Goal: Information Seeking & Learning: Compare options

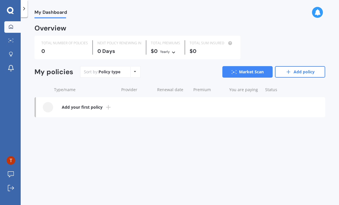
click at [10, 12] on icon at bounding box center [10, 10] width 7 height 7
click at [22, 9] on icon at bounding box center [24, 9] width 6 height 6
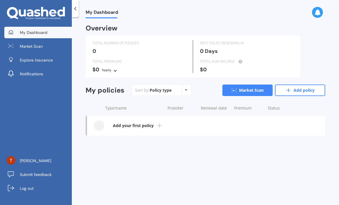
click at [37, 63] on span "Explore insurance" at bounding box center [36, 60] width 33 height 6
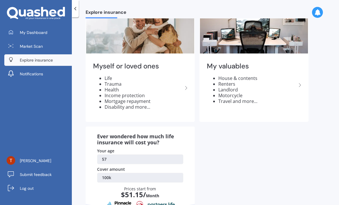
scroll to position [45, 0]
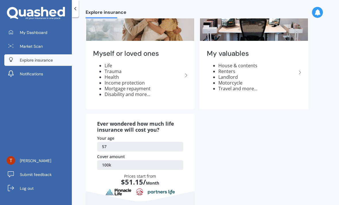
click at [109, 65] on li "Life" at bounding box center [143, 66] width 78 height 6
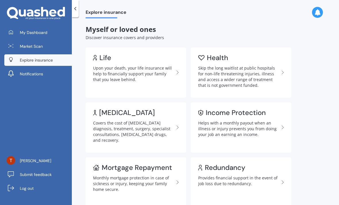
click at [105, 56] on div "Life" at bounding box center [105, 58] width 12 height 6
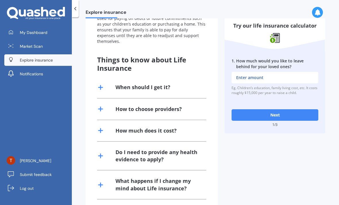
scroll to position [121, 0]
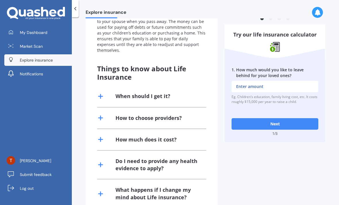
click at [304, 85] on input "1 . How much would you like to leave behind for your loved ones?" at bounding box center [274, 86] width 87 height 11
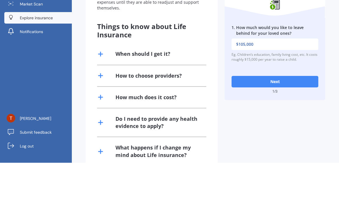
type input "$1,050,000"
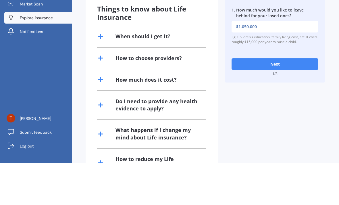
scroll to position [138, 0]
click at [312, 100] on button "Next" at bounding box center [274, 105] width 87 height 11
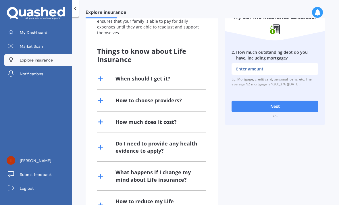
click at [285, 100] on button "Next" at bounding box center [274, 105] width 87 height 11
click at [335, 52] on div "Explore insurance Life insurance Keep your family protected and supported if yo…" at bounding box center [205, 111] width 267 height 187
click at [311, 63] on input "2 . How much outstanding debt do you have, including mortgage?" at bounding box center [274, 68] width 87 height 11
type input "$0"
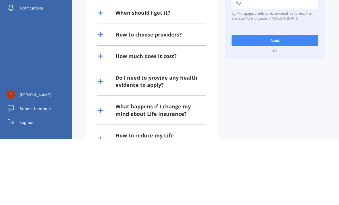
click at [288, 100] on button "Next" at bounding box center [274, 105] width 87 height 11
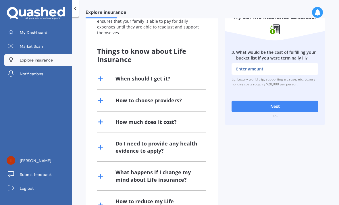
scroll to position [138, 0]
click at [277, 63] on input "3 . What would be the cost of fulfilling your bucket list if you were terminall…" at bounding box center [274, 68] width 87 height 11
type input "$500,000"
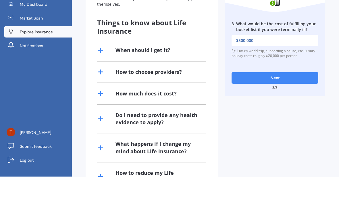
click at [278, 100] on button "Next" at bounding box center [274, 105] width 87 height 11
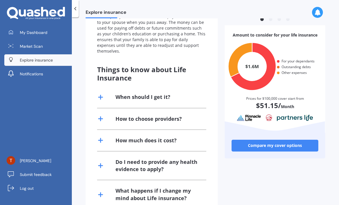
scroll to position [128, 0]
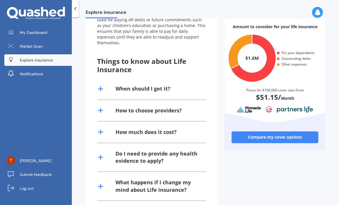
click at [301, 131] on link "Compare my cover options" at bounding box center [274, 136] width 87 height 11
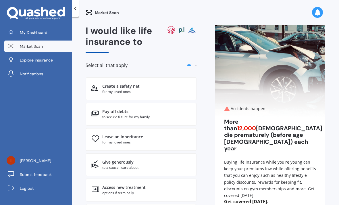
click at [149, 89] on div "for my loved ones" at bounding box center [146, 91] width 89 height 5
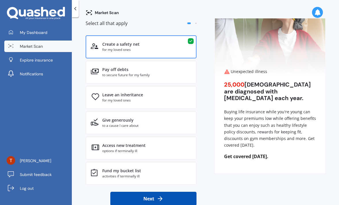
scroll to position [42, 0]
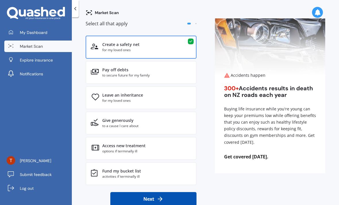
click at [162, 174] on div "activities if terminally ill" at bounding box center [146, 176] width 89 height 5
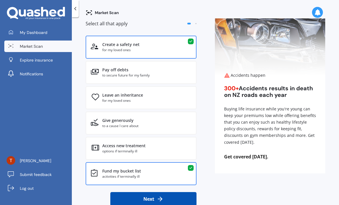
click at [169, 143] on div "Access new treatment" at bounding box center [146, 146] width 89 height 6
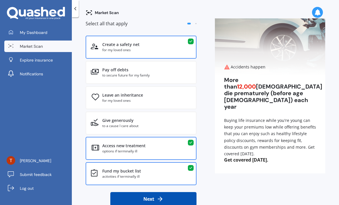
click at [166, 192] on button "Next" at bounding box center [153, 199] width 86 height 14
select select "01"
select select "07"
select select "1968"
select select "No manual work e.g. lawyer, consultant, engineer"
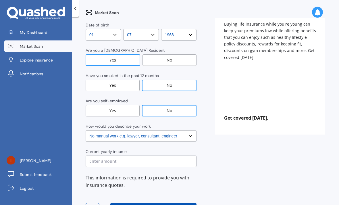
scroll to position [17, 0]
click at [188, 130] on select "Select No manual work e.g. lawyer, consultant, engineer Light manual work e.g. …" at bounding box center [141, 135] width 111 height 11
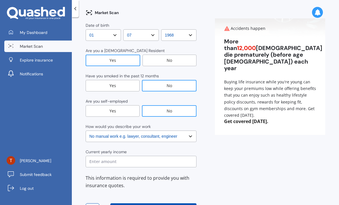
click at [166, 156] on input "text" at bounding box center [141, 161] width 111 height 11
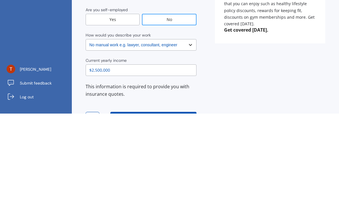
type input "$250,000"
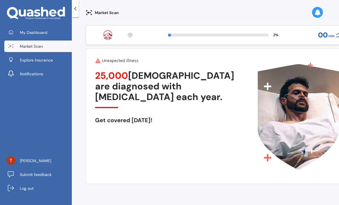
scroll to position [0, 0]
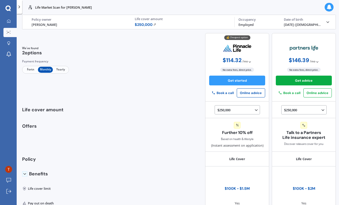
click at [153, 21] on div "Life cover amount" at bounding box center [183, 19] width 96 height 4
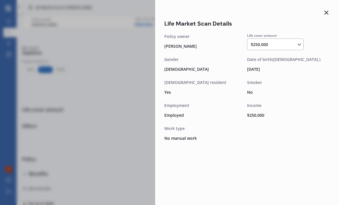
click at [299, 43] on icon at bounding box center [299, 45] width 6 height 6
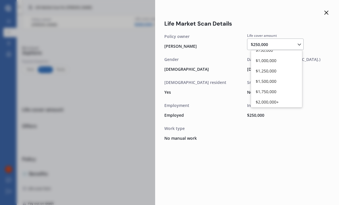
scroll to position [88, 0]
click at [286, 61] on div "$1,000,000" at bounding box center [276, 60] width 51 height 10
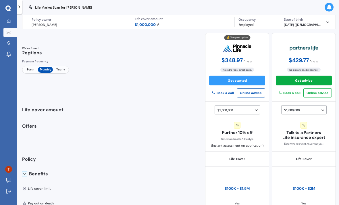
scroll to position [0, 0]
click at [249, 62] on span "/ mo" at bounding box center [245, 61] width 5 height 5
click at [253, 61] on icon at bounding box center [251, 62] width 4 height 4
click at [253, 62] on icon at bounding box center [251, 62] width 4 height 4
click at [61, 73] on span "Yearly" at bounding box center [60, 70] width 15 height 6
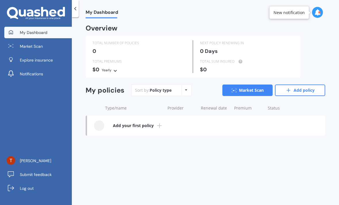
click at [183, 93] on div "Policy type Alphabetical Date added Renewing next" at bounding box center [185, 90] width 9 height 10
click at [183, 168] on div "My Dashboard Overview TOTAL NUMBER OF POLICIES 0 NEXT POLICY RENEWING [DATE] TO…" at bounding box center [205, 111] width 267 height 187
click at [244, 90] on link "Market Scan" at bounding box center [247, 89] width 50 height 11
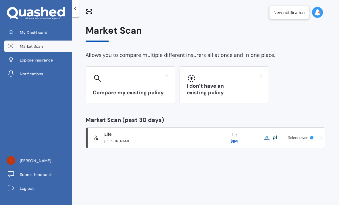
click at [98, 85] on div "Compare my existing policy" at bounding box center [130, 84] width 89 height 37
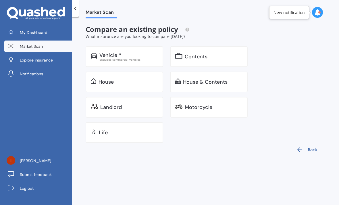
click at [78, 8] on icon at bounding box center [75, 9] width 6 height 6
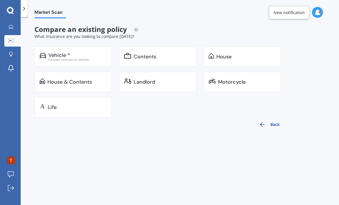
click at [262, 129] on button "Back" at bounding box center [269, 124] width 28 height 14
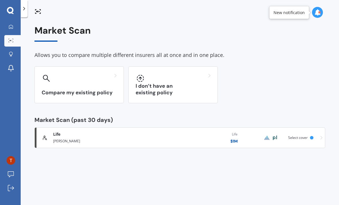
click at [179, 92] on h3 "I don’t have an existing policy" at bounding box center [172, 89] width 75 height 13
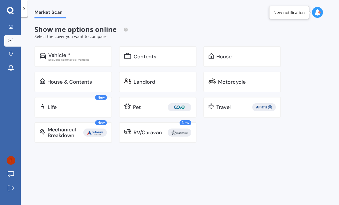
click at [51, 18] on div at bounding box center [50, 17] width 32 height 1
click at [87, 27] on span "Show me options online" at bounding box center [81, 28] width 94 height 9
click at [95, 109] on div "Life" at bounding box center [77, 107] width 59 height 6
